Goal: Communication & Community: Answer question/provide support

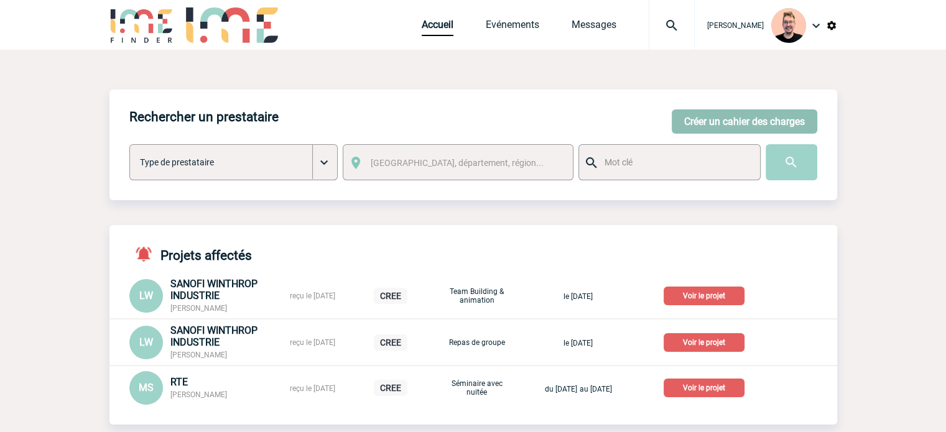
click at [717, 119] on button "Créer un cahier des charges" at bounding box center [743, 121] width 145 height 24
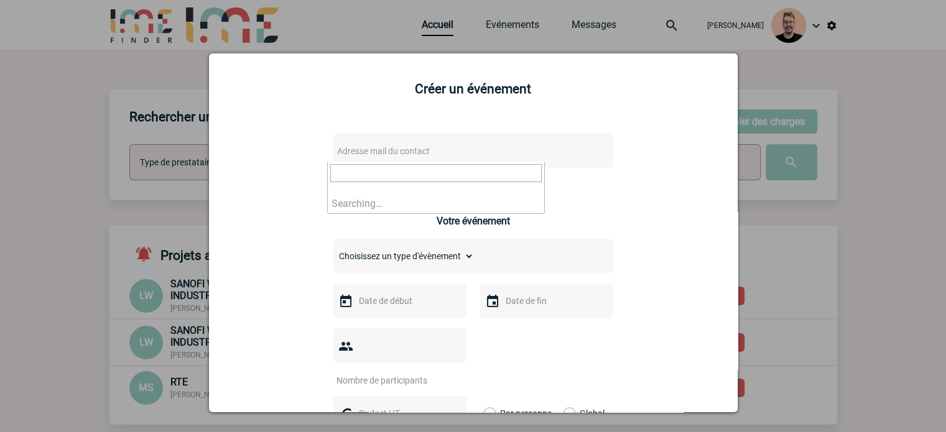
click at [402, 156] on span "Adresse mail du contact" at bounding box center [383, 151] width 93 height 10
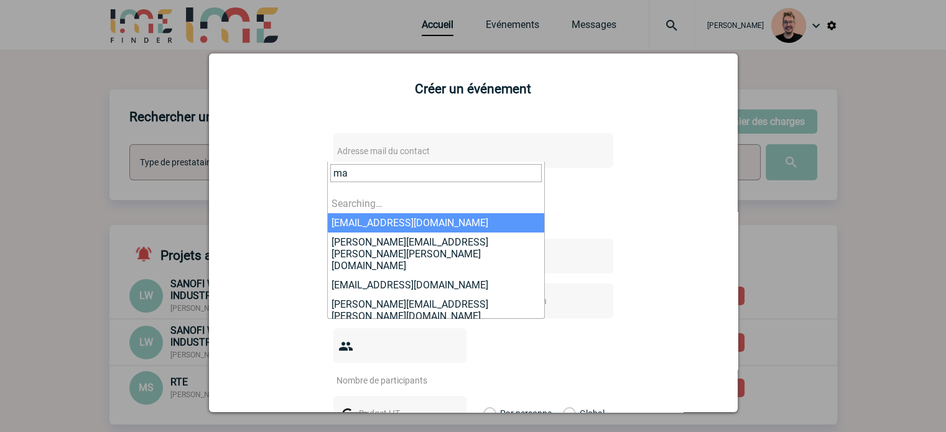
type input "m"
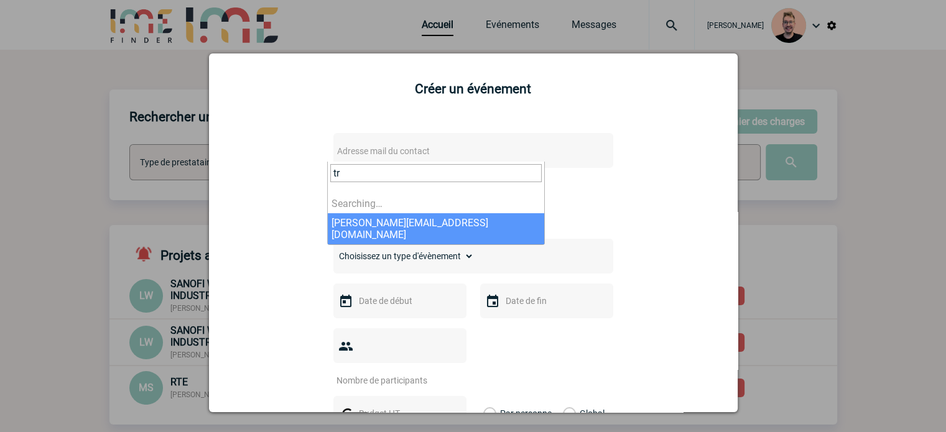
type input "t"
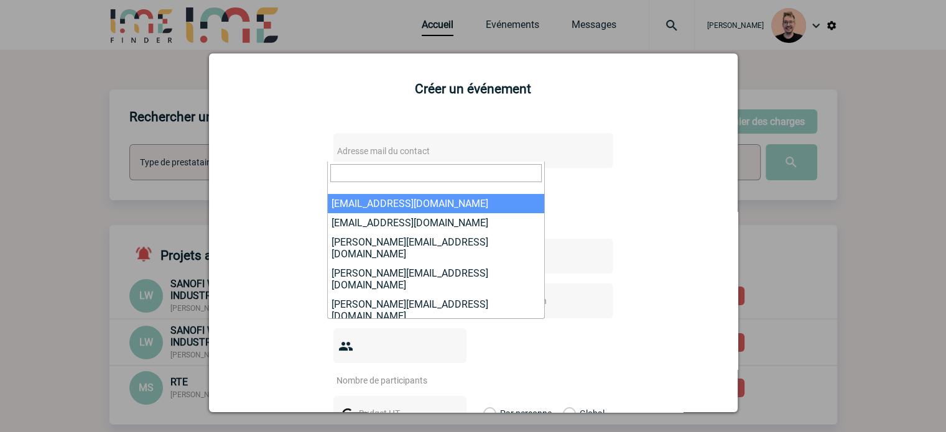
click at [140, 131] on div at bounding box center [473, 216] width 946 height 432
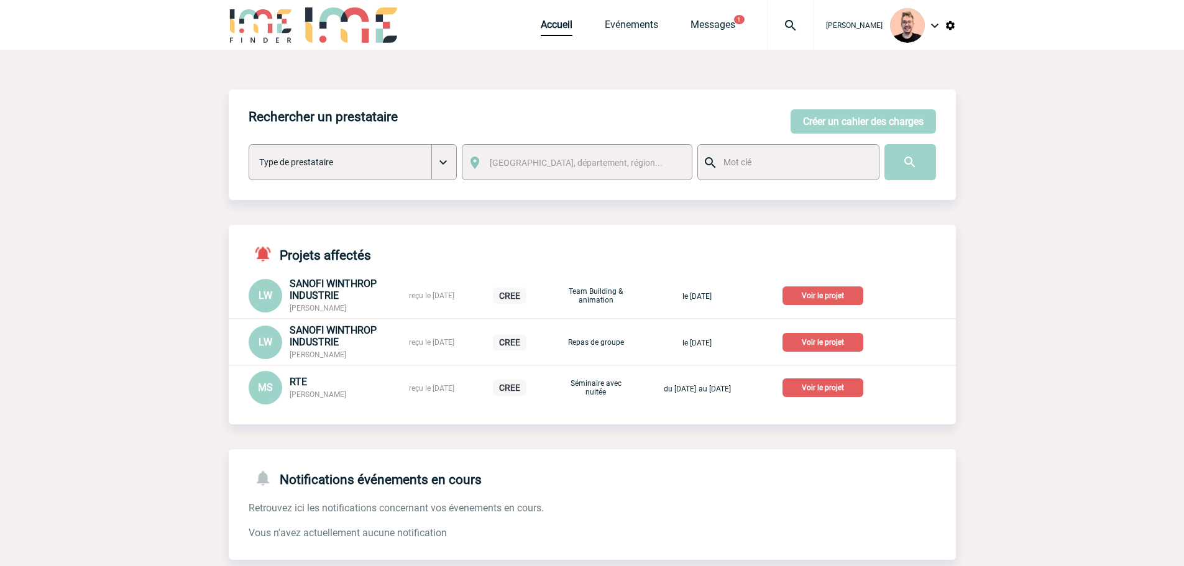
click at [774, 25] on img at bounding box center [790, 25] width 45 height 15
click at [707, 24] on link "Messages" at bounding box center [713, 27] width 45 height 17
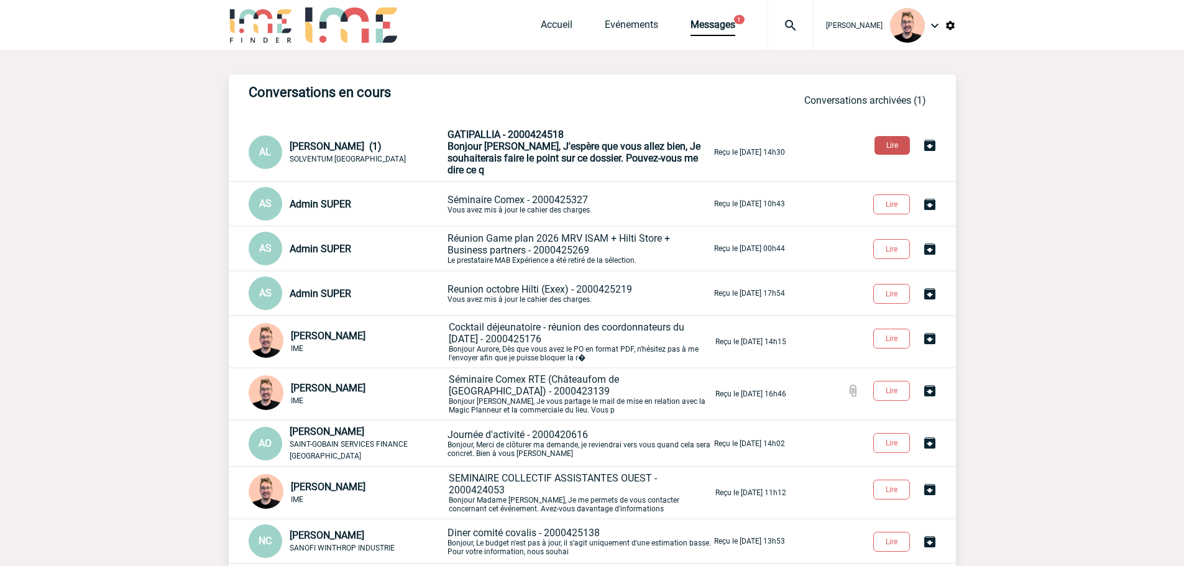
click at [890, 142] on button "Lire" at bounding box center [892, 145] width 35 height 19
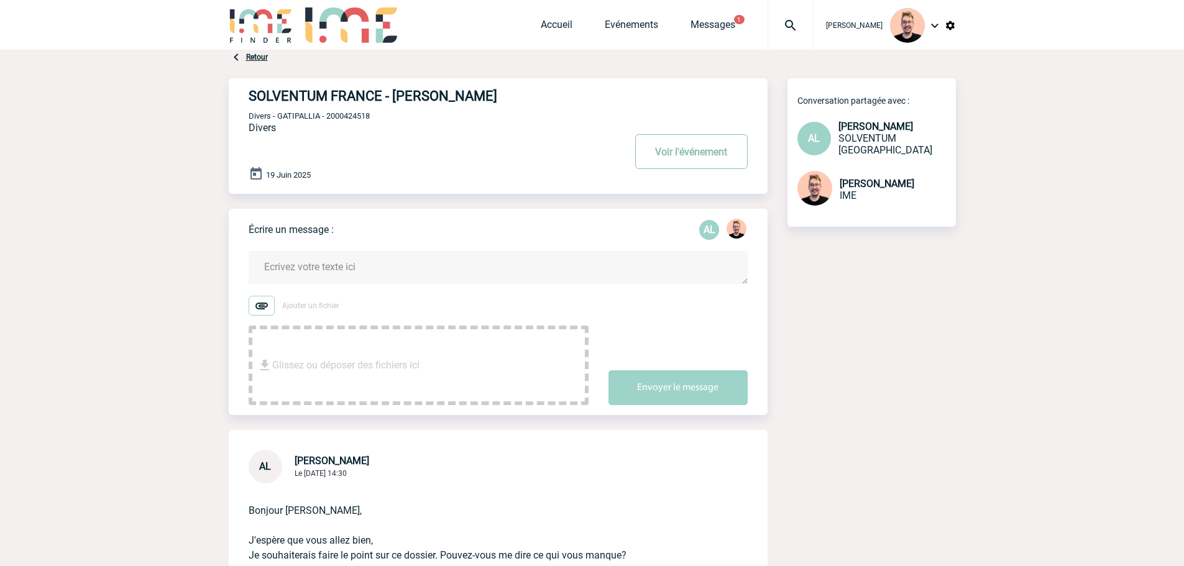
click at [683, 140] on button "Voir l'événement" at bounding box center [691, 151] width 113 height 35
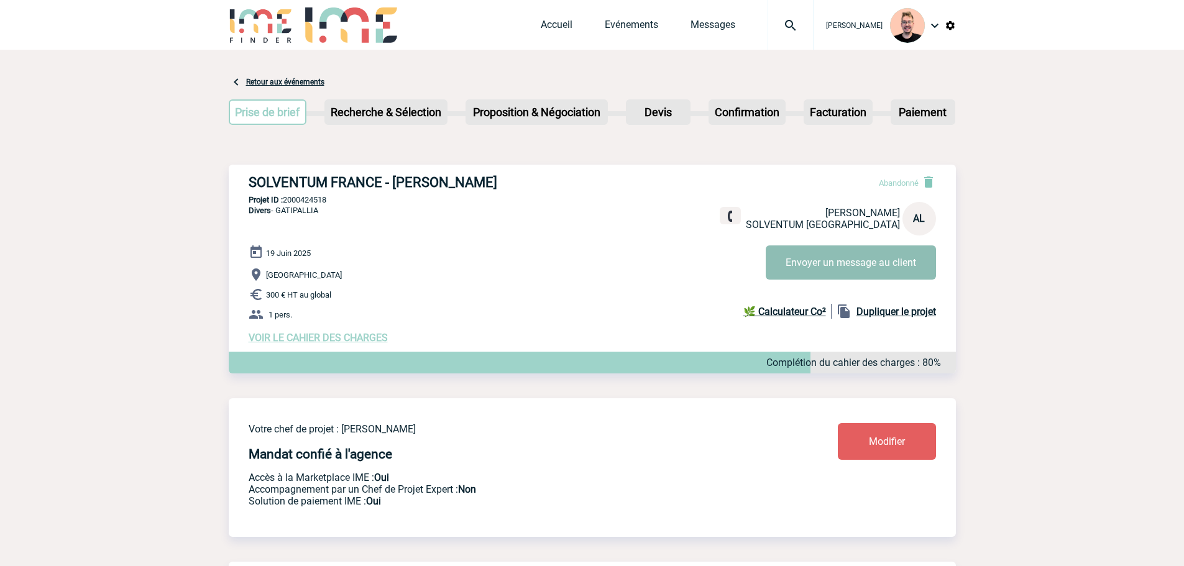
click at [808, 262] on button "Envoyer un message au client" at bounding box center [851, 263] width 170 height 34
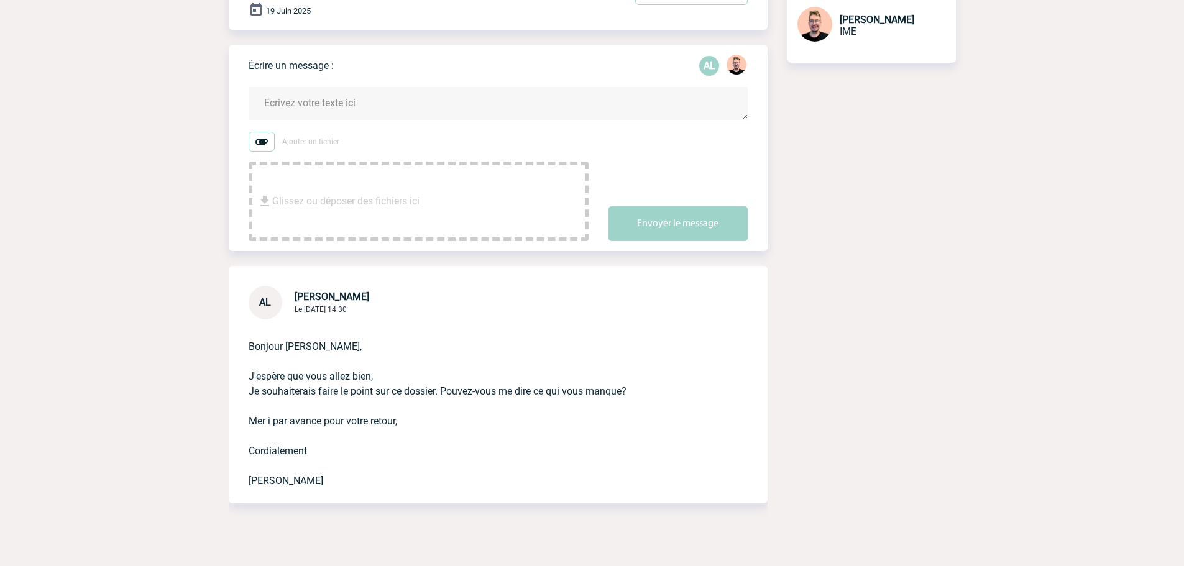
scroll to position [187, 0]
